Goal: Information Seeking & Learning: Learn about a topic

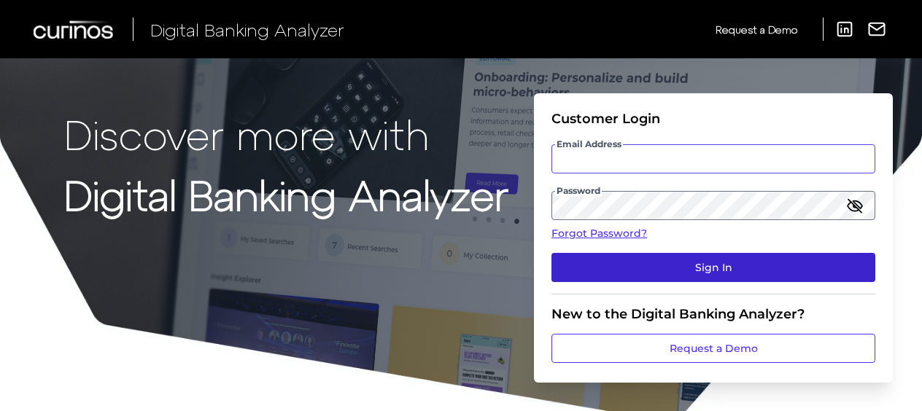
type input "[PERSON_NAME][EMAIL_ADDRESS][PERSON_NAME][DOMAIN_NAME]"
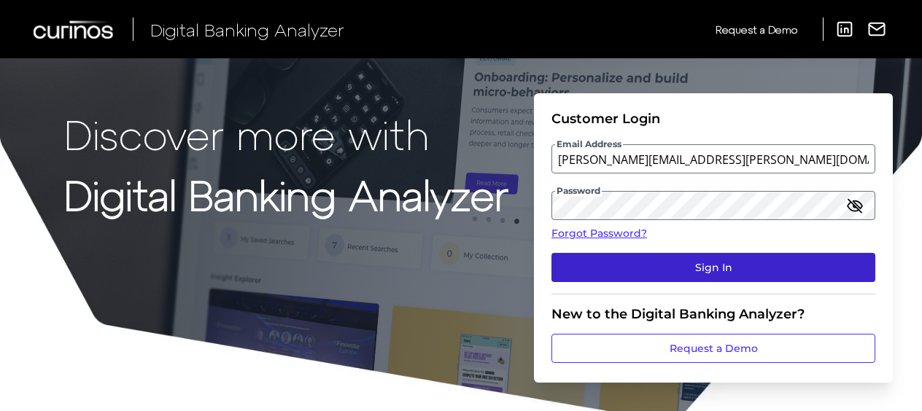
click at [672, 264] on button "Sign In" at bounding box center [713, 267] width 324 height 29
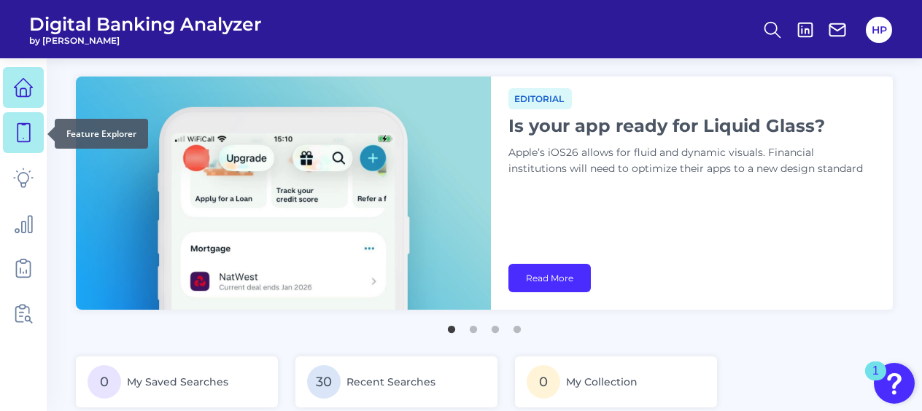
click at [26, 121] on link at bounding box center [23, 132] width 41 height 41
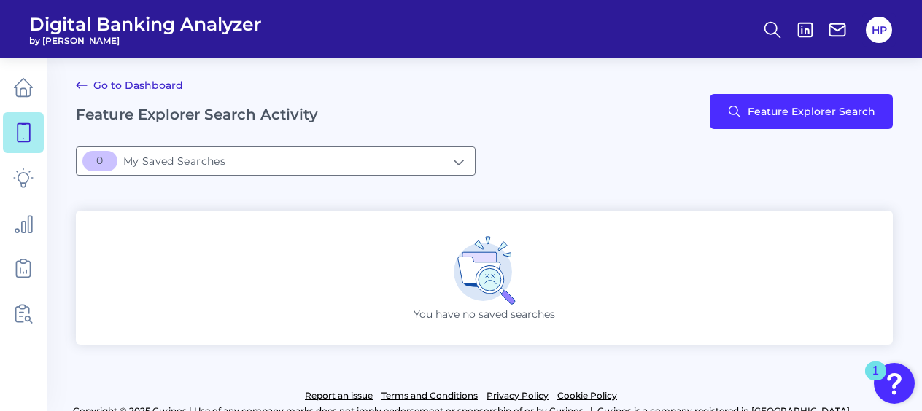
click at [637, 153] on div "[object Object]My Saved Searches 0 My Saved Searches" at bounding box center [484, 161] width 817 height 29
click at [327, 160] on input "[object Object]My Saved Searches" at bounding box center [276, 161] width 398 height 28
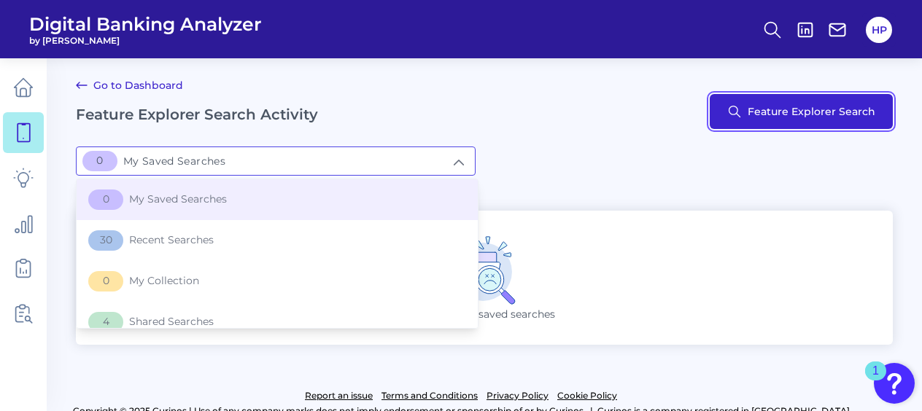
click at [809, 105] on button "Feature Explorer Search" at bounding box center [801, 111] width 183 height 35
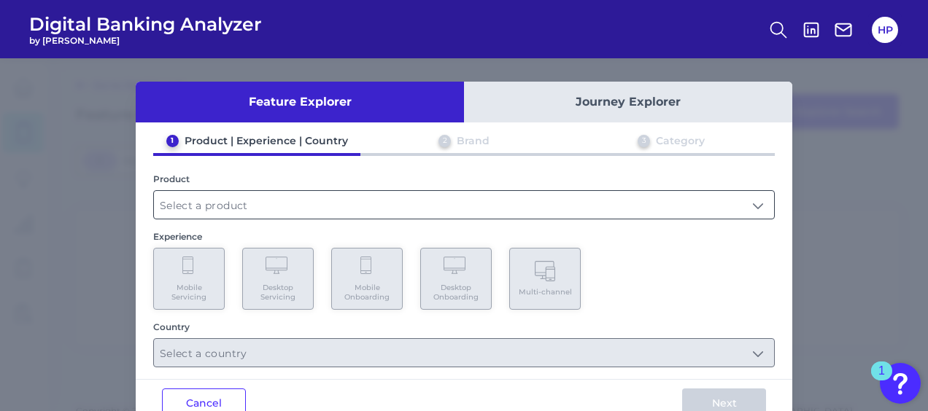
click at [276, 200] on input "text" at bounding box center [464, 205] width 620 height 28
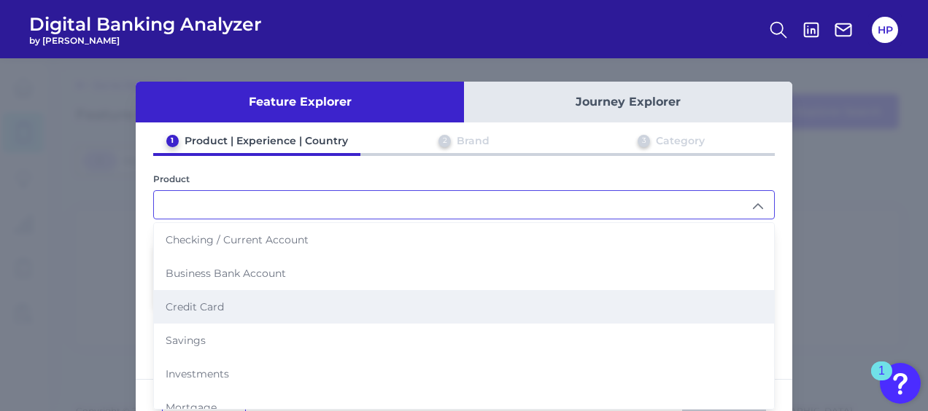
click at [221, 307] on li "Credit Card" at bounding box center [464, 307] width 620 height 34
type input "Credit Card"
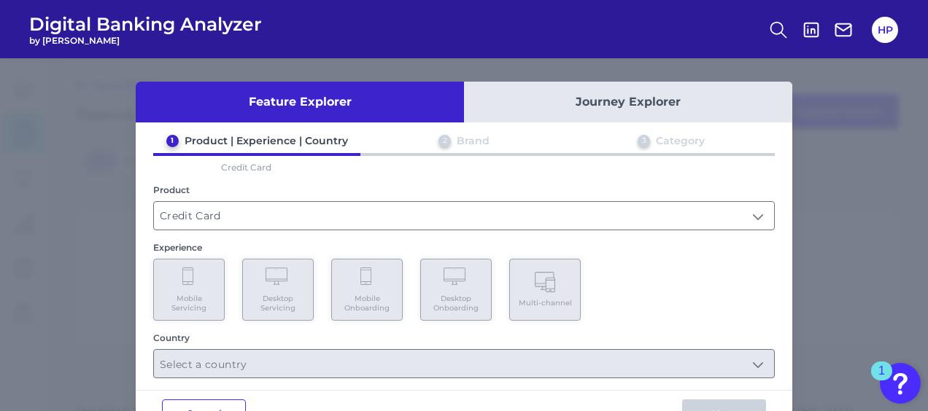
click at [210, 299] on span "Mobile Servicing" at bounding box center [188, 303] width 55 height 19
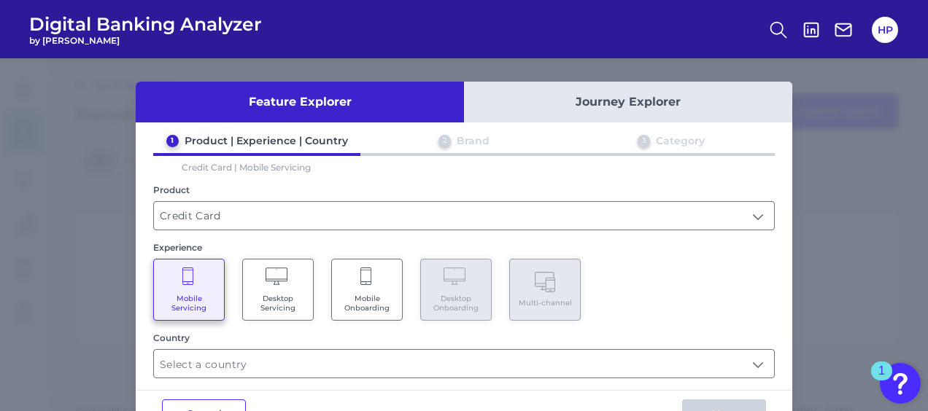
scroll to position [46, 0]
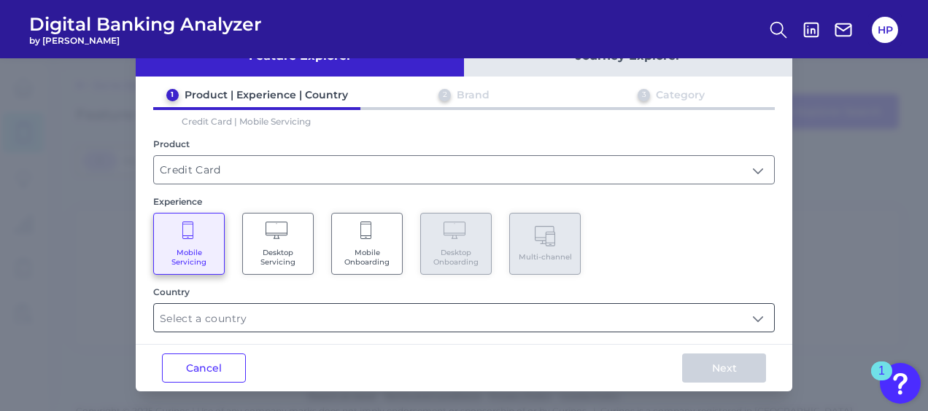
click at [278, 307] on input "text" at bounding box center [464, 318] width 620 height 28
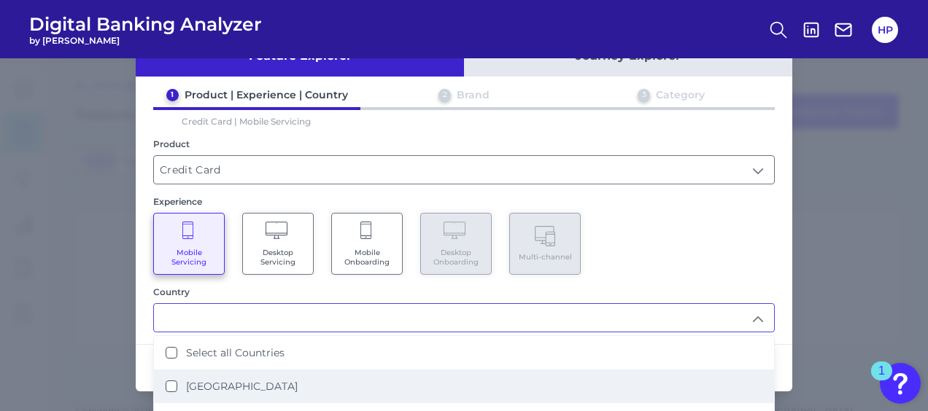
click at [236, 370] on li "[GEOGRAPHIC_DATA]" at bounding box center [464, 387] width 620 height 34
type input "[GEOGRAPHIC_DATA]"
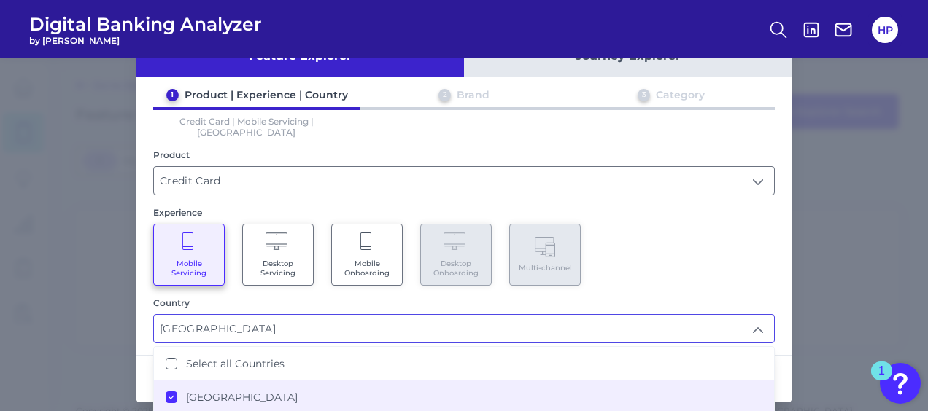
click at [292, 315] on input "[GEOGRAPHIC_DATA]" at bounding box center [464, 329] width 620 height 28
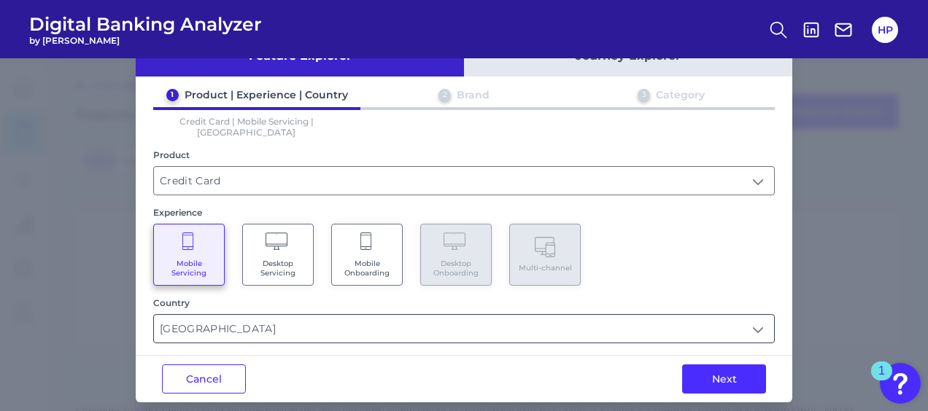
click at [292, 315] on input "[GEOGRAPHIC_DATA]" at bounding box center [464, 329] width 620 height 28
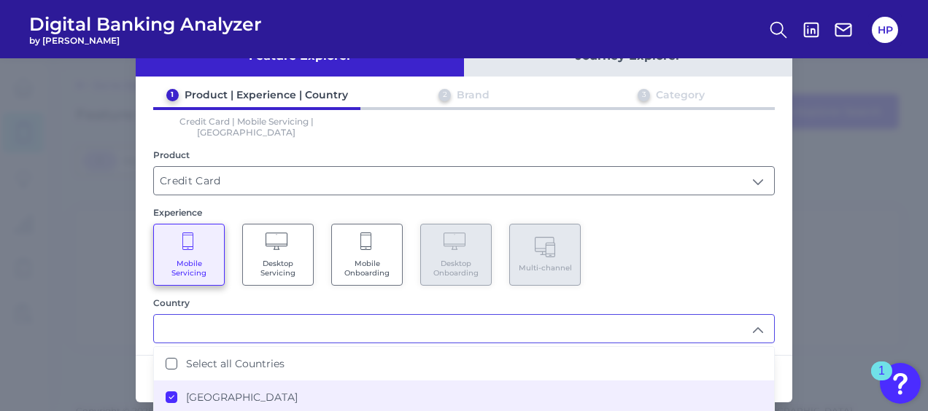
click at [292, 315] on input "text" at bounding box center [464, 329] width 620 height 28
type input "[GEOGRAPHIC_DATA]"
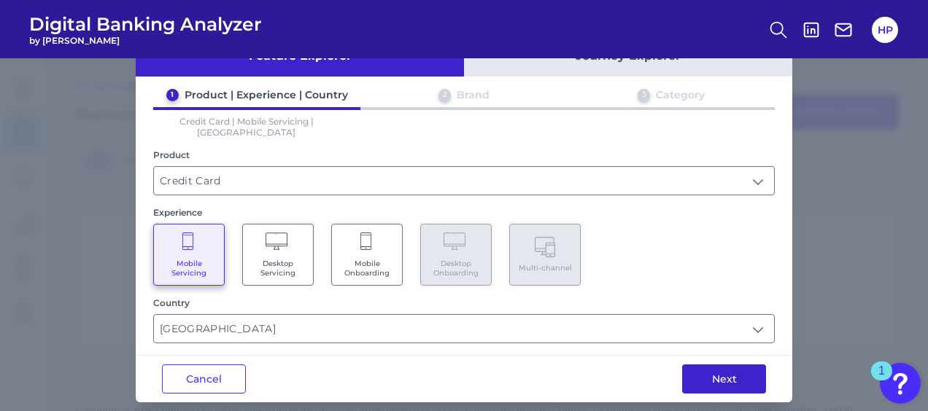
click at [710, 365] on button "Next" at bounding box center [724, 379] width 84 height 29
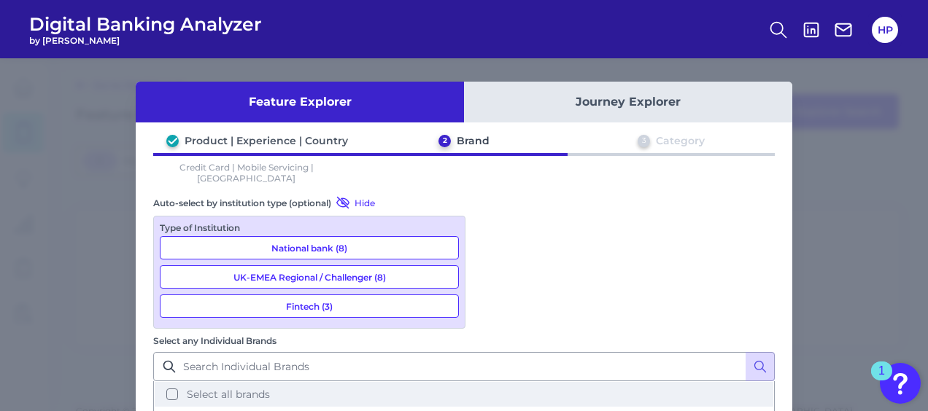
click at [524, 382] on button "Select all brands" at bounding box center [464, 394] width 618 height 25
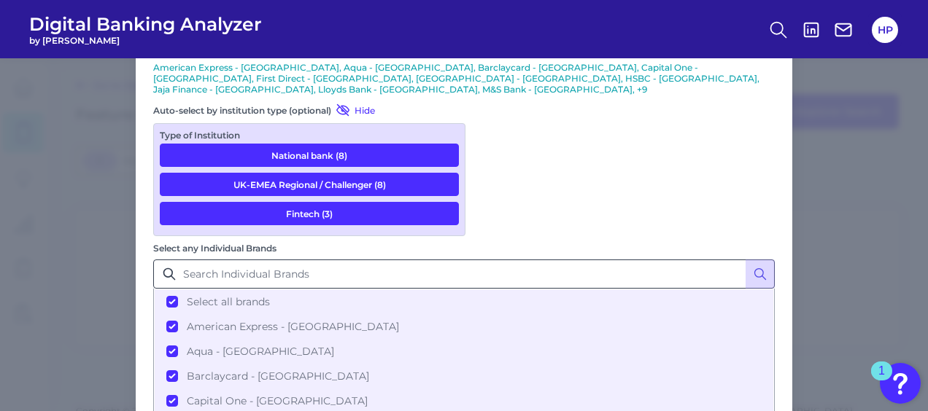
scroll to position [163, 0]
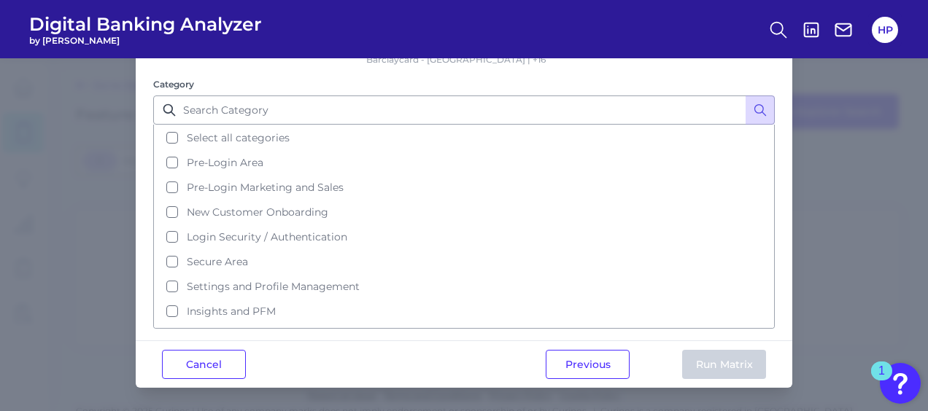
scroll to position [0, 0]
